Goal: Information Seeking & Learning: Learn about a topic

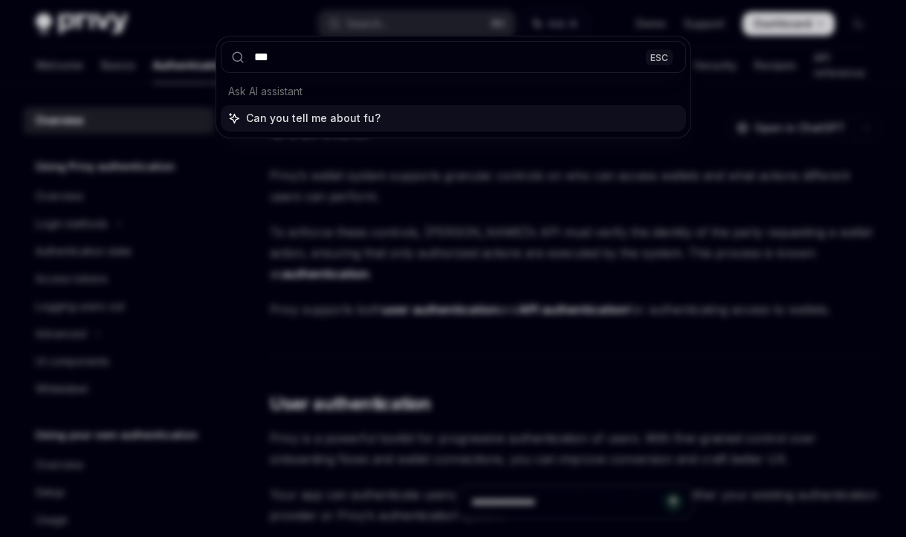
type input "****"
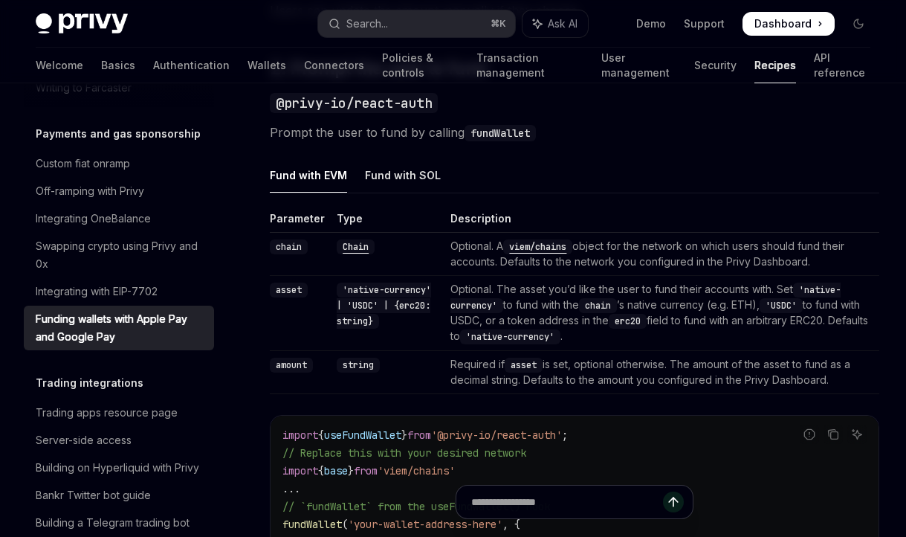
scroll to position [1001, 0]
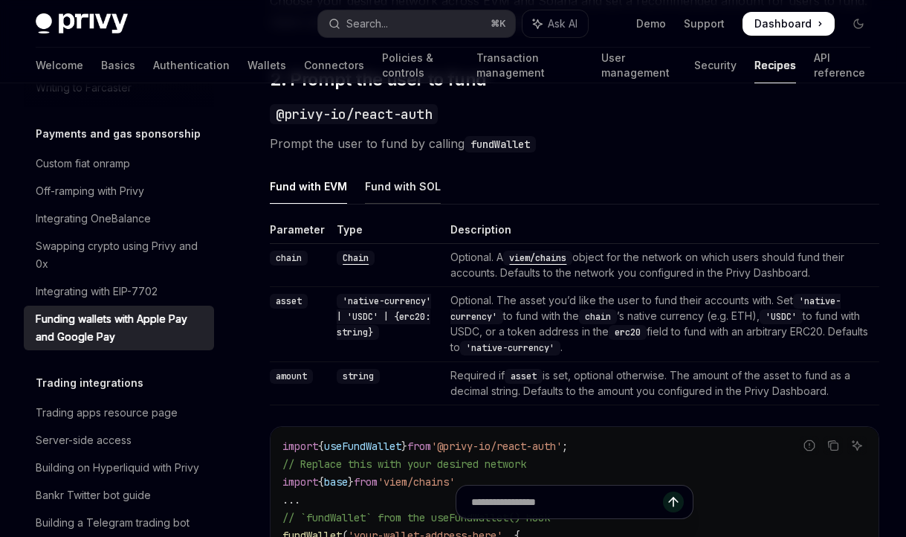
click at [421, 195] on div "Fund with SOL" at bounding box center [403, 186] width 76 height 35
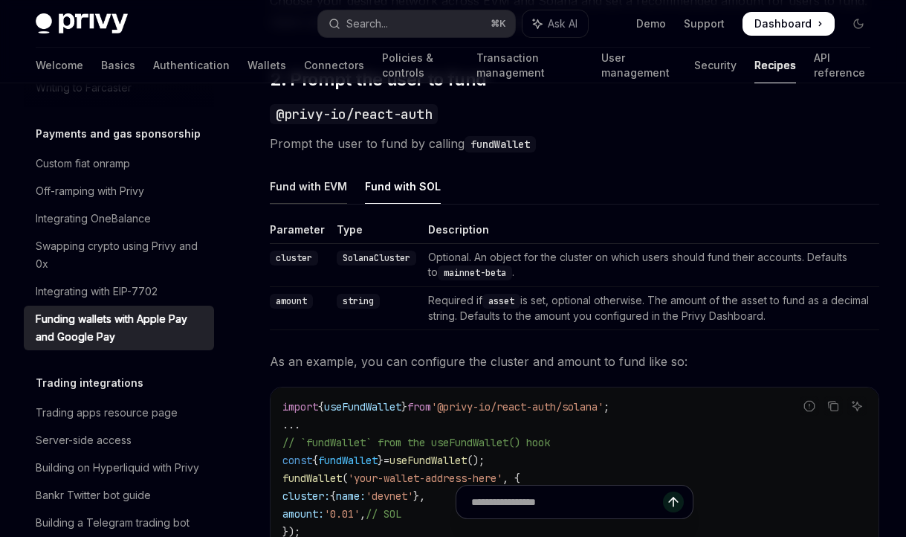
click at [282, 189] on div "Fund with EVM" at bounding box center [308, 186] width 77 height 35
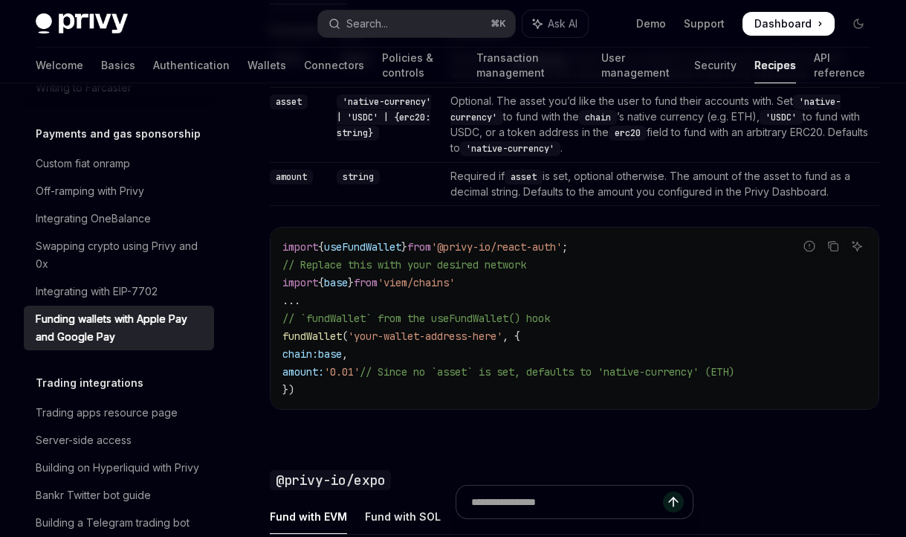
scroll to position [1210, 0]
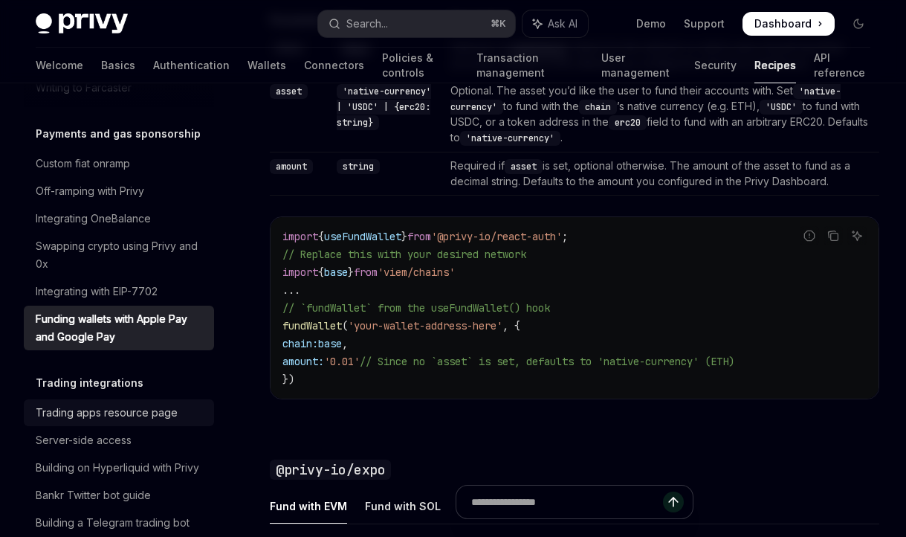
click at [167, 403] on div "Trading apps resource page" at bounding box center [107, 412] width 142 height 18
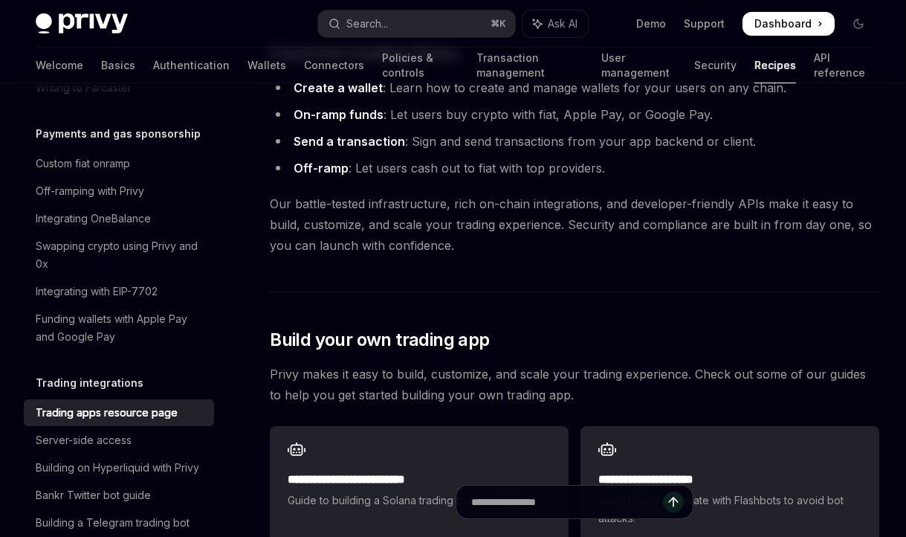
scroll to position [496, 0]
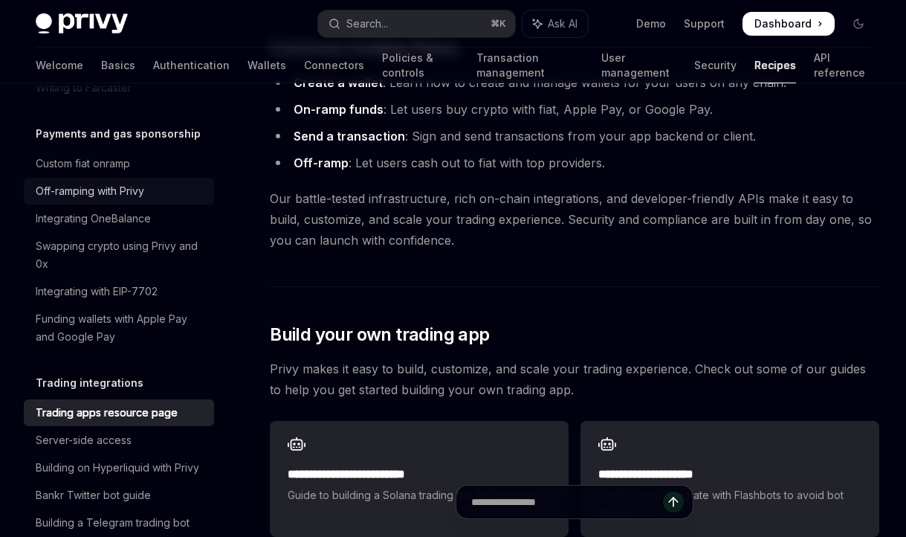
click at [121, 182] on div "Off-ramping with Privy" at bounding box center [90, 191] width 108 height 18
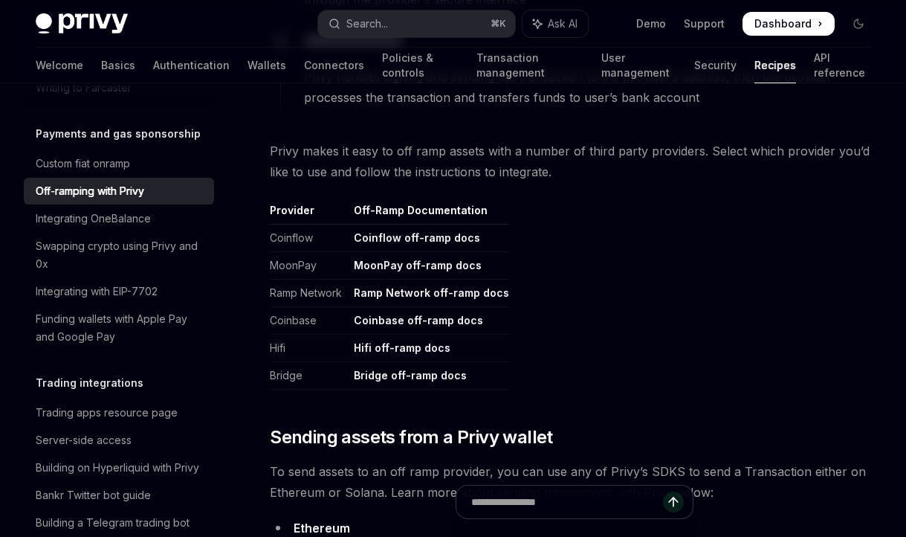
scroll to position [646, 0]
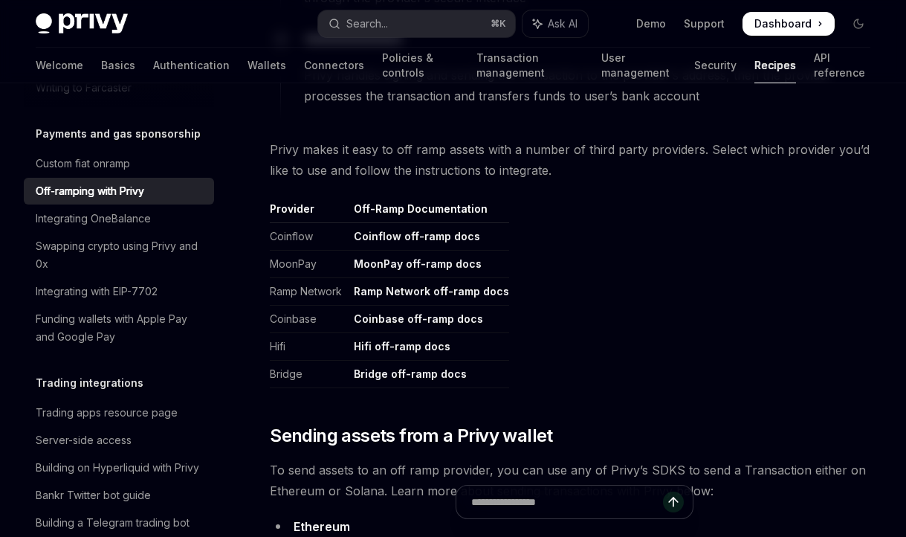
click at [374, 265] on link "MoonPay off-ramp docs" at bounding box center [418, 263] width 128 height 13
click at [102, 310] on div "Funding wallets with Apple Pay and Google Pay" at bounding box center [120, 328] width 169 height 36
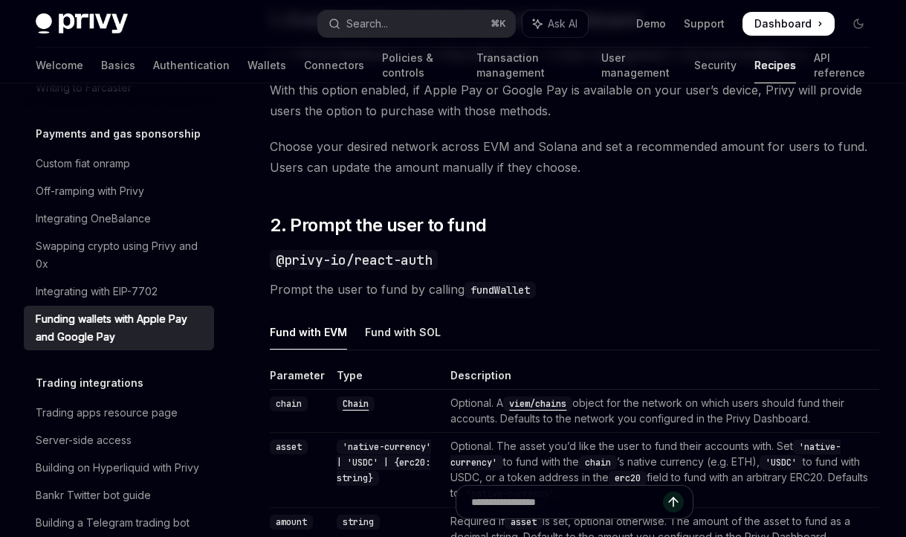
scroll to position [863, 0]
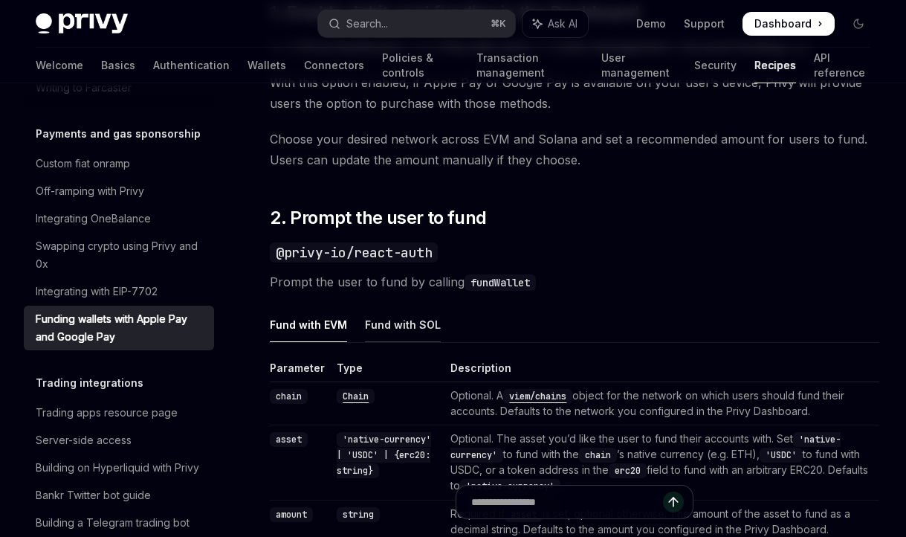
click at [397, 328] on div "Fund with SOL" at bounding box center [403, 324] width 76 height 35
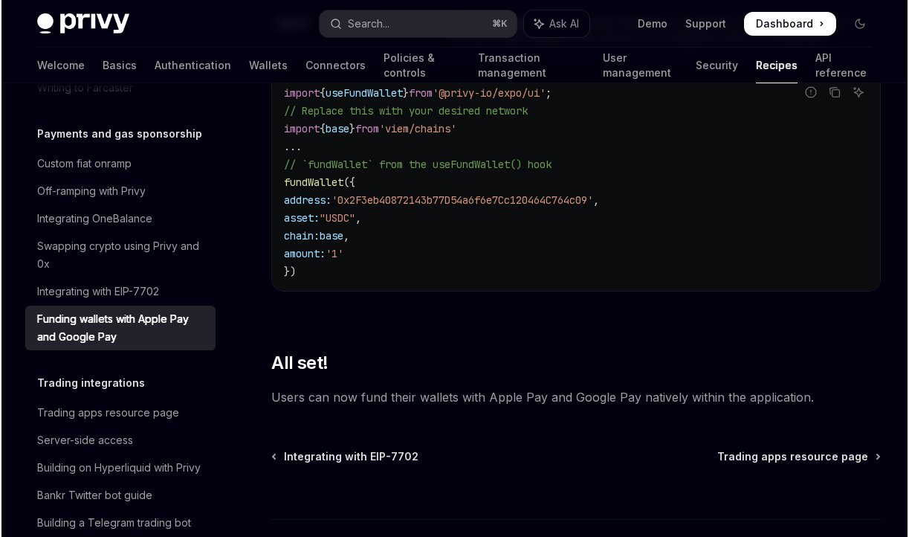
scroll to position [1858, 0]
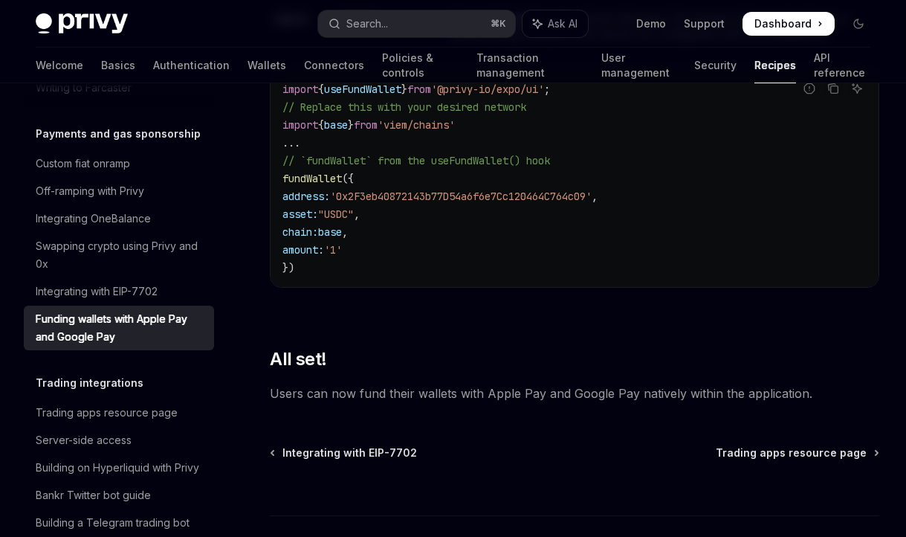
type textarea "*"
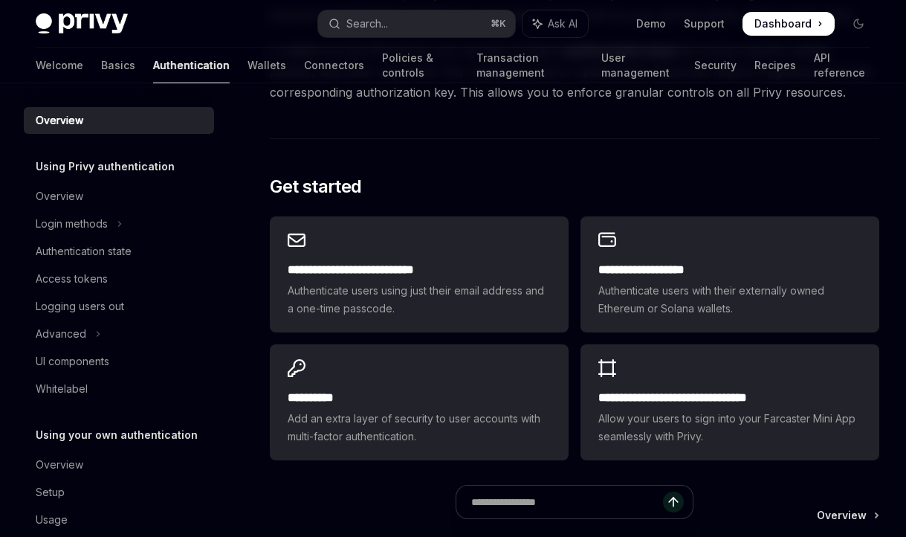
scroll to position [1079, 0]
